Goal: Communication & Community: Connect with others

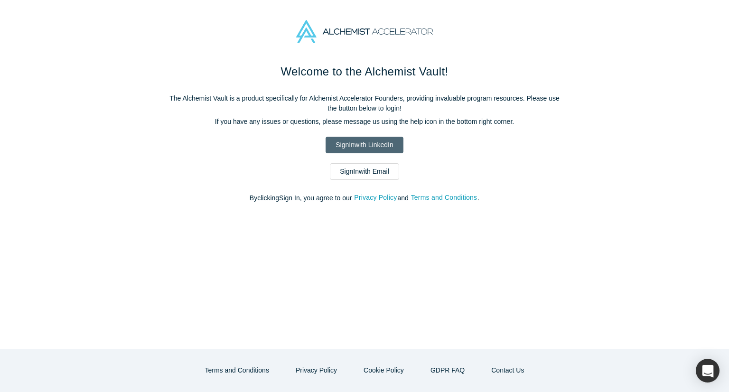
click at [360, 145] on link "Sign In with LinkedIn" at bounding box center [364, 145] width 77 height 17
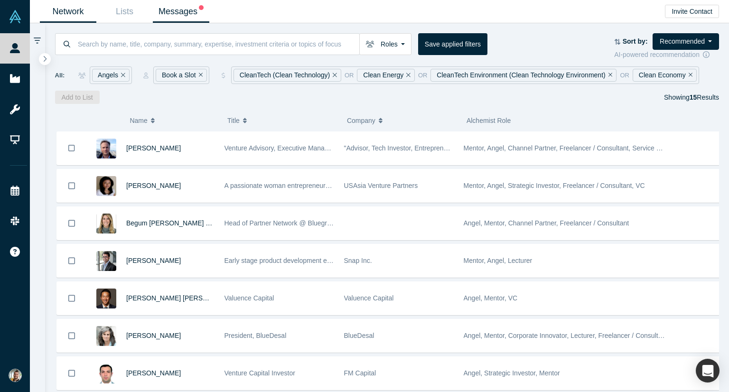
click at [177, 12] on link "Messages" at bounding box center [181, 11] width 56 height 22
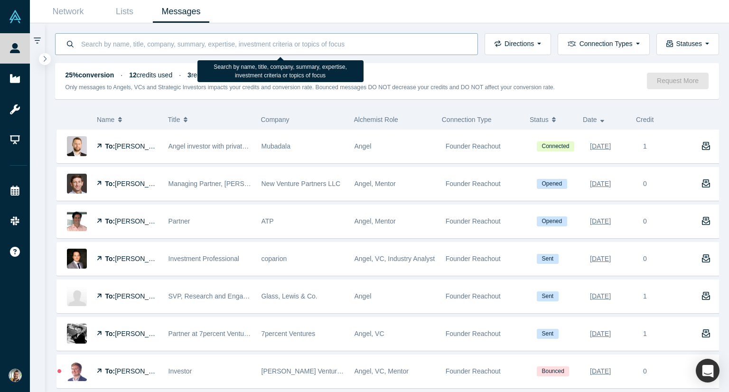
click at [238, 42] on input at bounding box center [273, 44] width 387 height 22
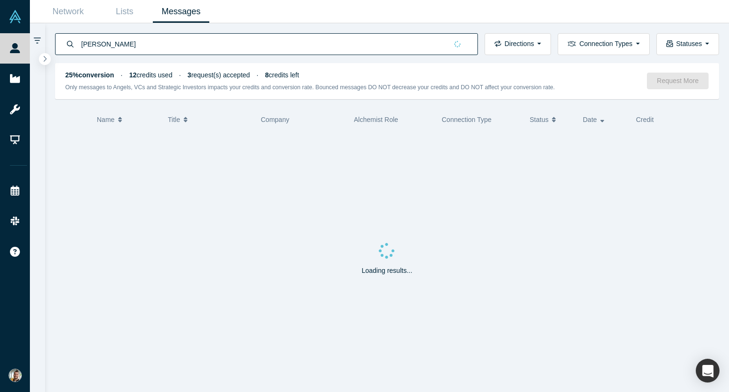
type input "andy garma"
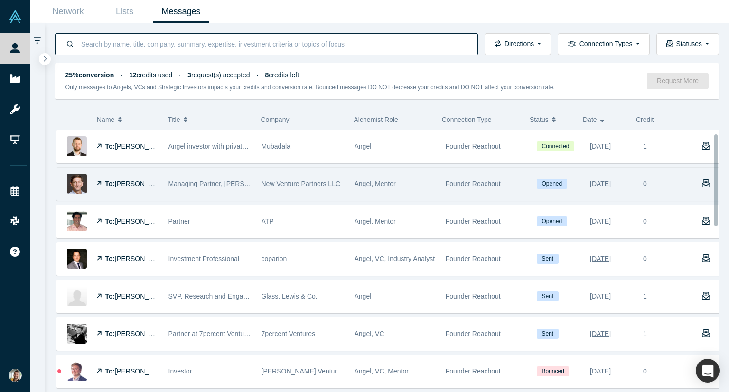
scroll to position [11, 0]
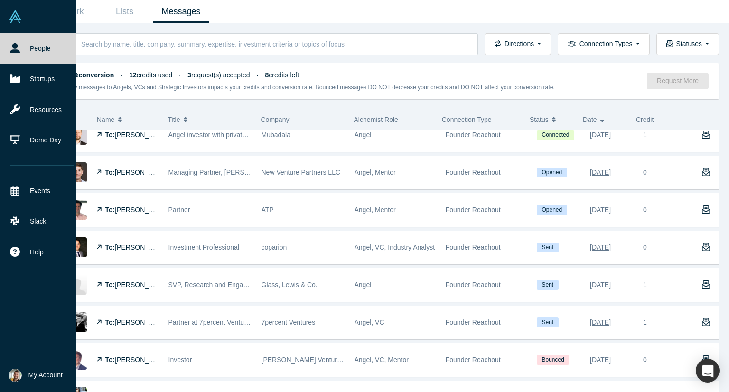
drag, startPoint x: 70, startPoint y: 162, endPoint x: 73, endPoint y: 22, distance: 140.1
click at [15, 50] on icon at bounding box center [15, 48] width 10 height 10
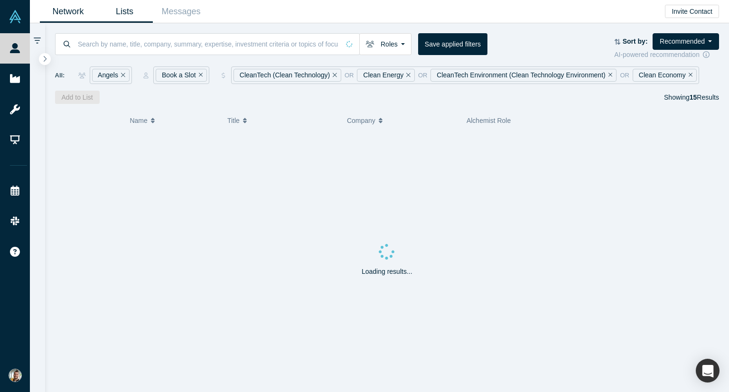
click at [126, 15] on link "Lists" at bounding box center [124, 11] width 56 height 22
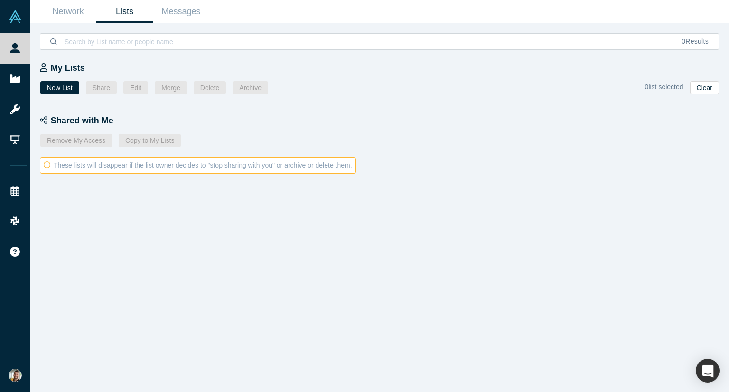
click at [78, 25] on div "0 Results" at bounding box center [379, 36] width 699 height 27
click at [73, 16] on link "Network" at bounding box center [68, 11] width 56 height 22
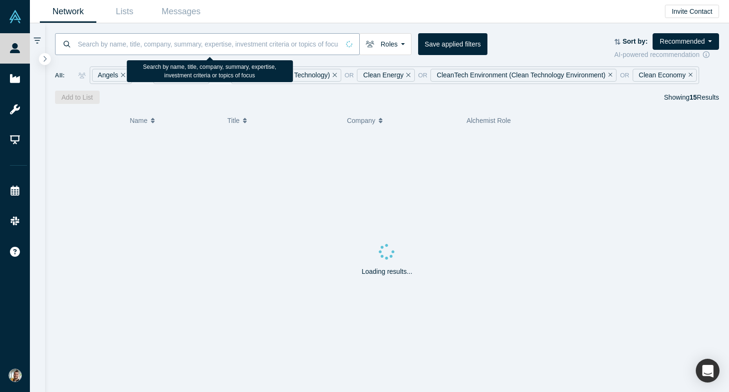
click at [149, 42] on input at bounding box center [208, 44] width 263 height 22
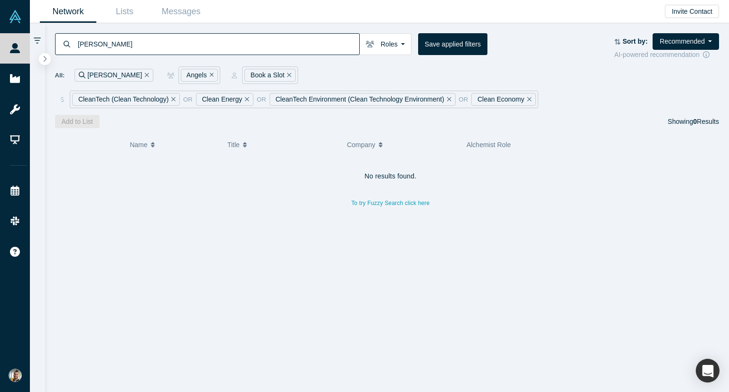
type input "andy garman"
click at [284, 75] on button "Remove Filter" at bounding box center [287, 75] width 7 height 11
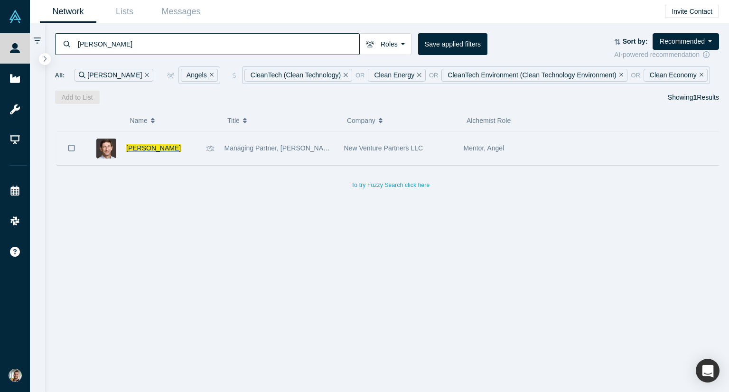
click at [149, 148] on span "Andy Garman" at bounding box center [153, 148] width 55 height 8
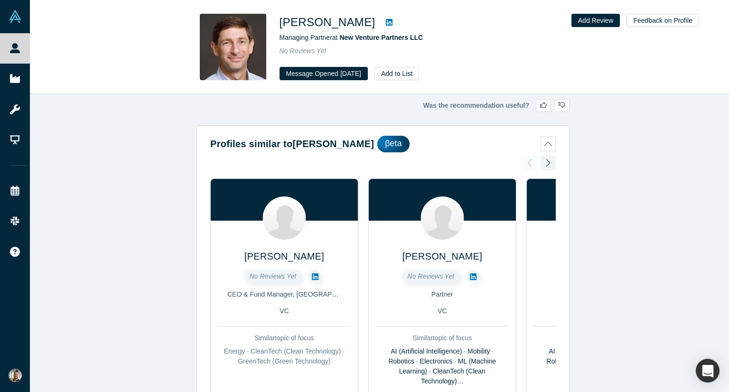
click at [386, 24] on icon at bounding box center [389, 22] width 7 height 7
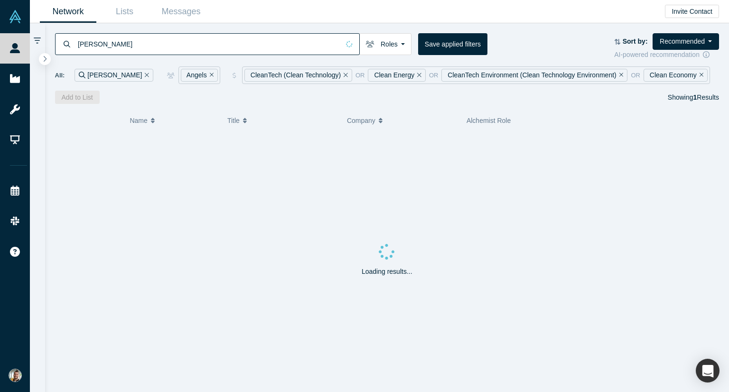
click at [167, 48] on input "andy garman" at bounding box center [208, 44] width 263 height 22
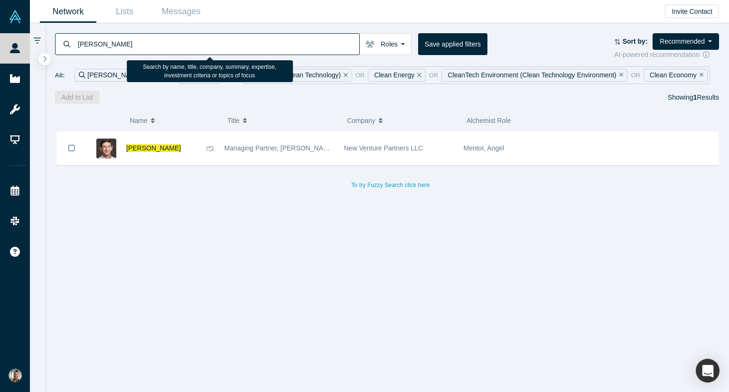
click at [167, 48] on input "andy garman" at bounding box center [218, 44] width 282 height 22
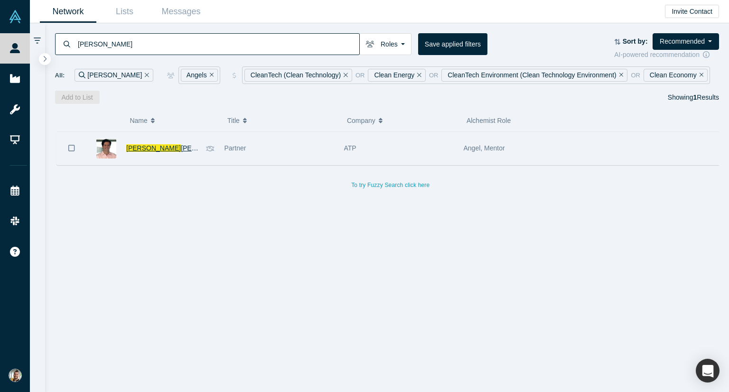
type input "kyle"
click at [138, 147] on span "Kyle" at bounding box center [153, 148] width 55 height 8
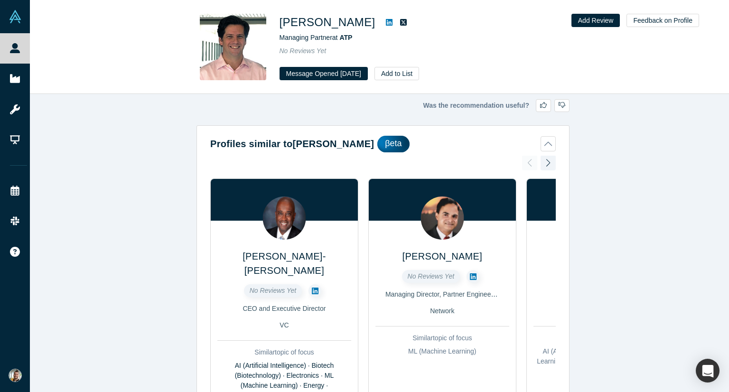
click at [386, 23] on icon at bounding box center [389, 23] width 7 height 8
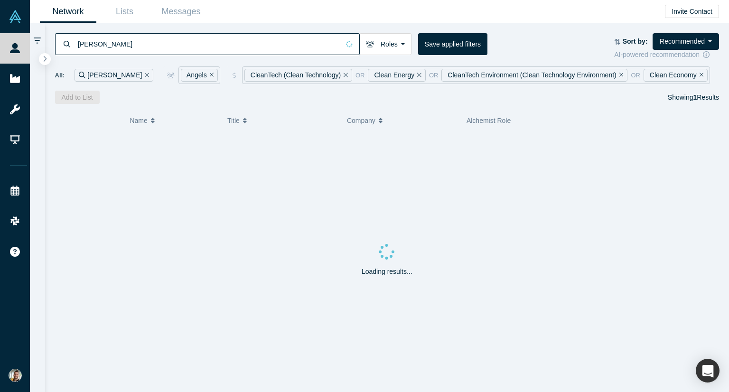
click at [129, 45] on input "kyle" at bounding box center [208, 44] width 263 height 22
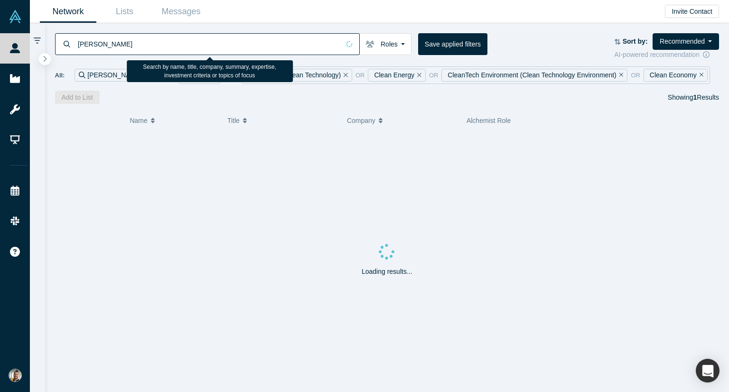
click at [129, 45] on input "kyle" at bounding box center [208, 44] width 263 height 22
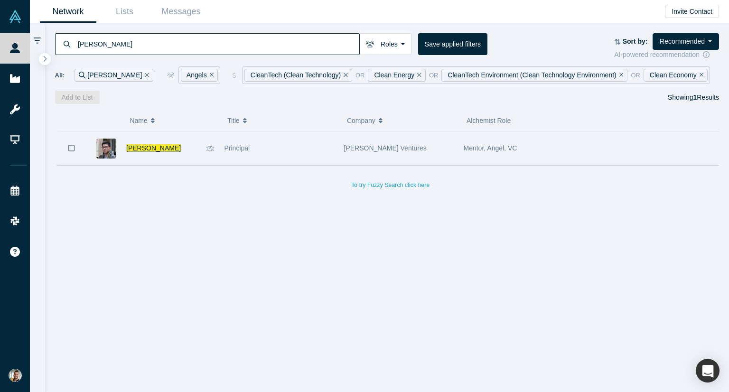
type input "Jackson zhang"
click at [151, 146] on span "Jackson Zhang" at bounding box center [153, 148] width 55 height 8
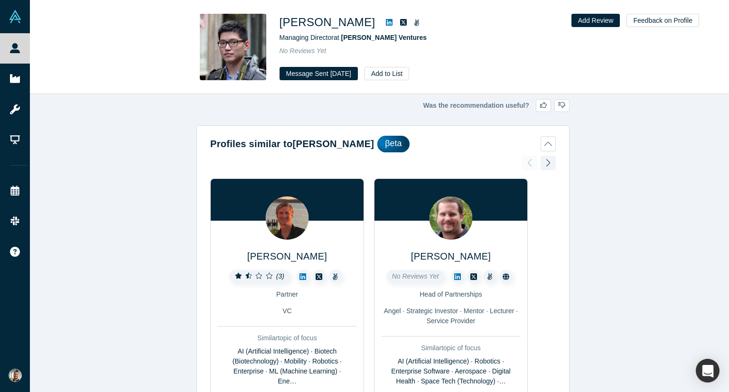
click at [386, 23] on icon at bounding box center [389, 23] width 7 height 8
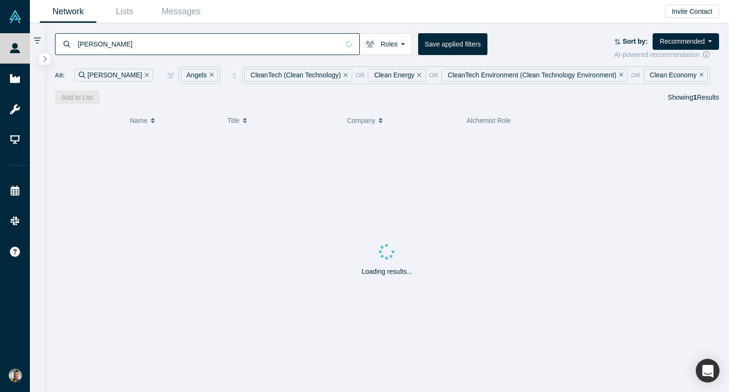
click at [178, 44] on input "Jackson zhang" at bounding box center [208, 44] width 263 height 22
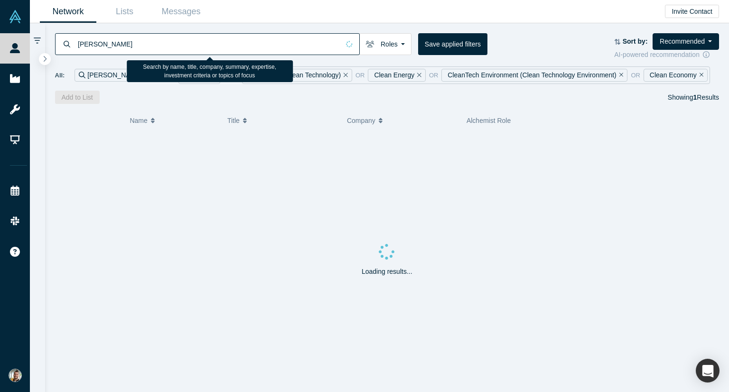
click at [178, 44] on input "Jackson zhang" at bounding box center [208, 44] width 263 height 22
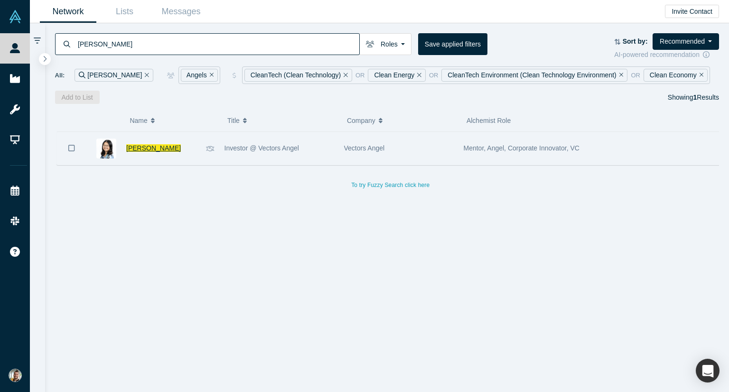
type input "jane ge"
click at [144, 149] on span "Jane Ge" at bounding box center [153, 148] width 55 height 8
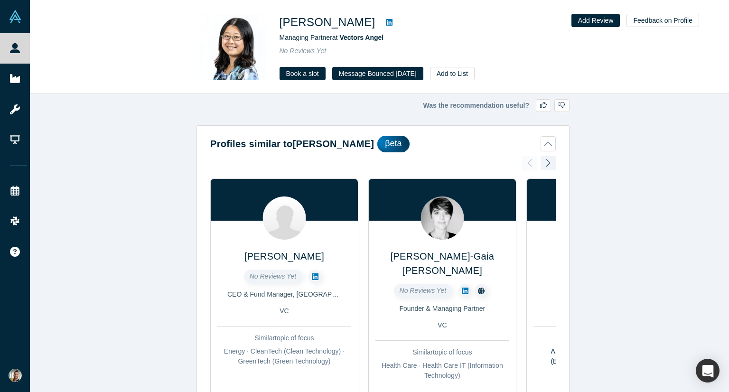
click at [386, 23] on icon at bounding box center [389, 23] width 7 height 8
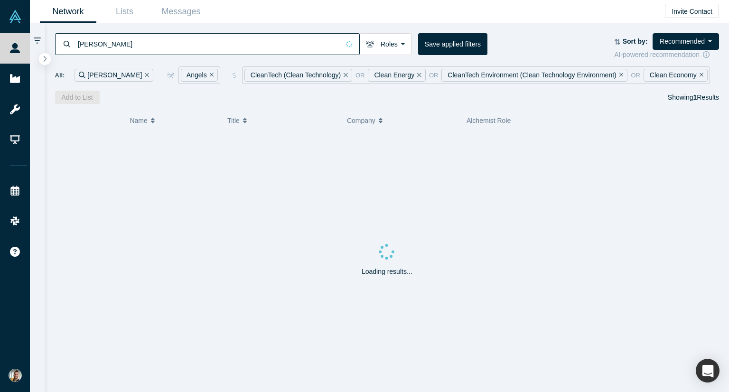
click at [186, 43] on input "jane ge" at bounding box center [208, 44] width 263 height 22
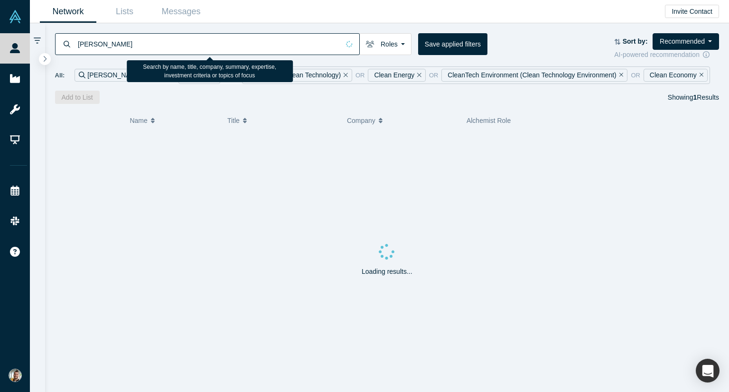
click at [186, 43] on input "jane ge" at bounding box center [208, 44] width 263 height 22
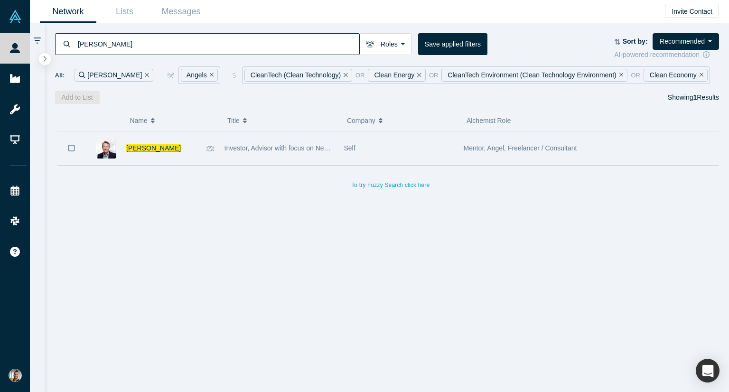
type input "jon pershke"
click at [136, 147] on span "Jon Pershke" at bounding box center [153, 148] width 55 height 8
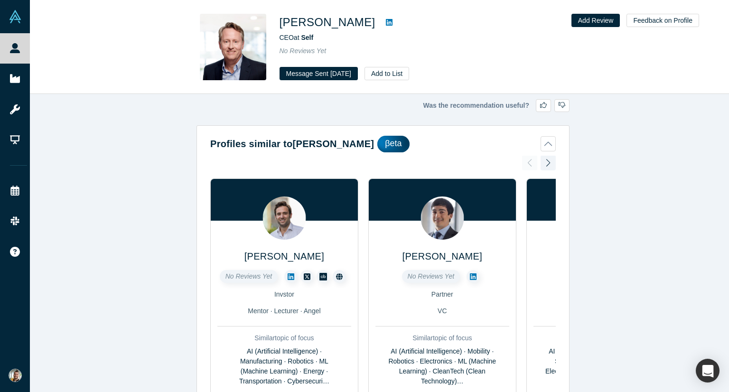
click at [386, 22] on icon at bounding box center [389, 22] width 7 height 7
click at [386, 26] on icon at bounding box center [389, 22] width 7 height 7
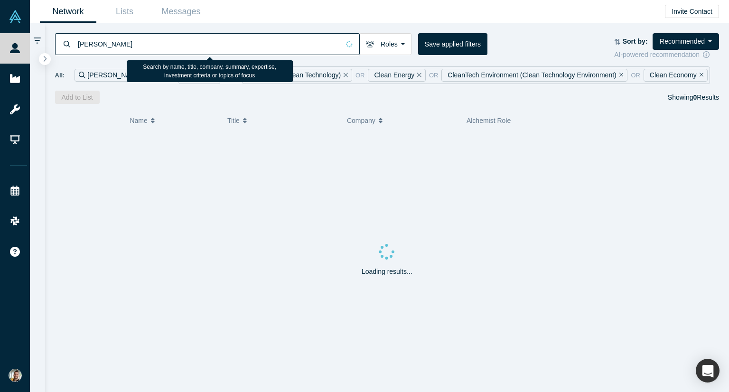
click at [135, 44] on input "jon pershke" at bounding box center [208, 44] width 263 height 22
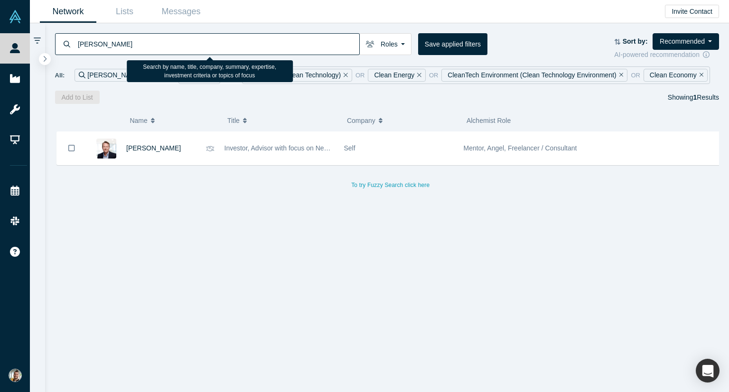
type input "sudhakaran"
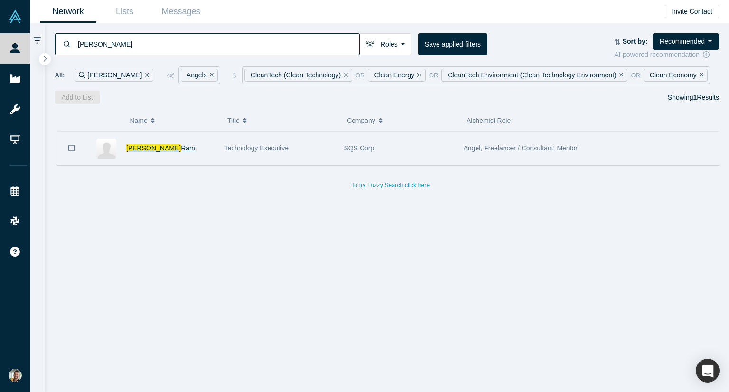
click at [158, 147] on span "Sudhakaran" at bounding box center [153, 148] width 55 height 8
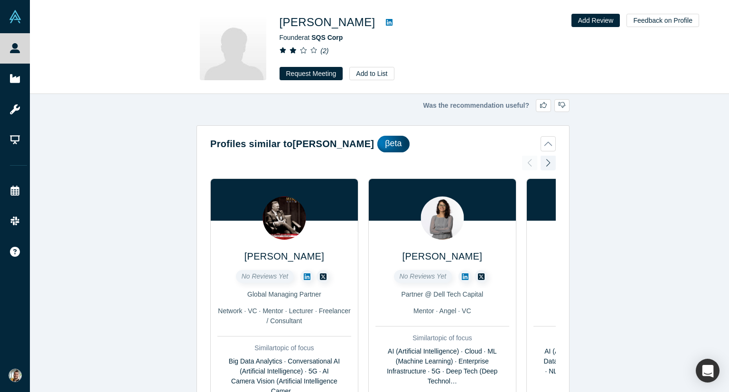
click at [386, 24] on icon at bounding box center [389, 22] width 7 height 7
click at [329, 75] on button "Request Meeting" at bounding box center [312, 73] width 64 height 13
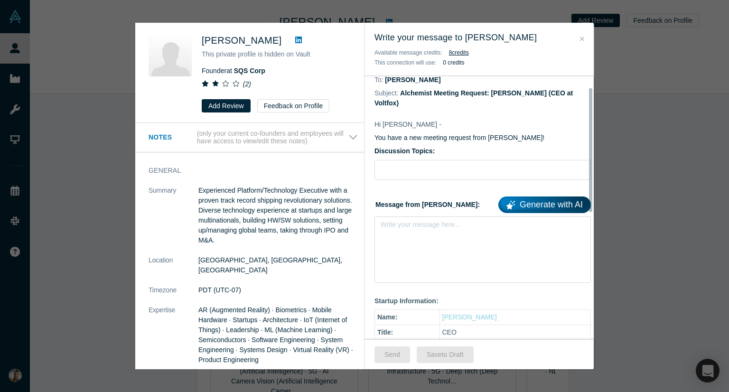
scroll to position [25, 0]
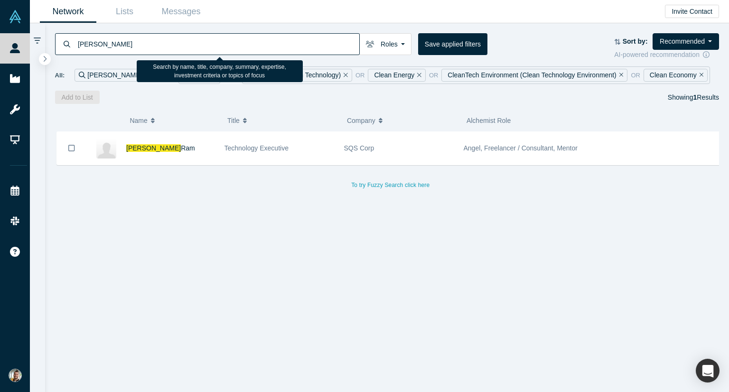
click at [130, 46] on input "sudhakaran" at bounding box center [218, 44] width 282 height 22
type input "craig taylor"
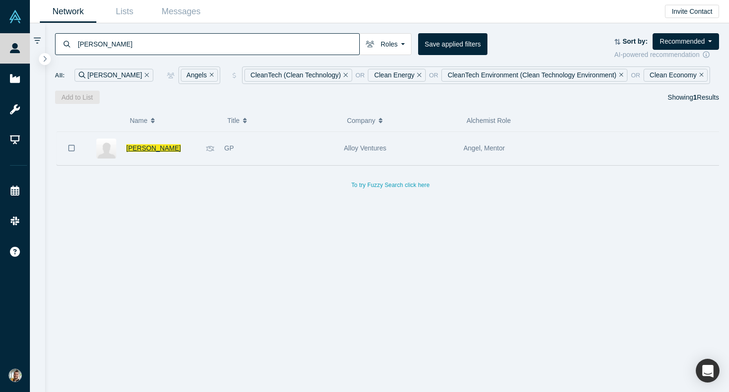
click at [148, 145] on span "Craig Taylor" at bounding box center [153, 148] width 55 height 8
